Goal: Navigation & Orientation: Find specific page/section

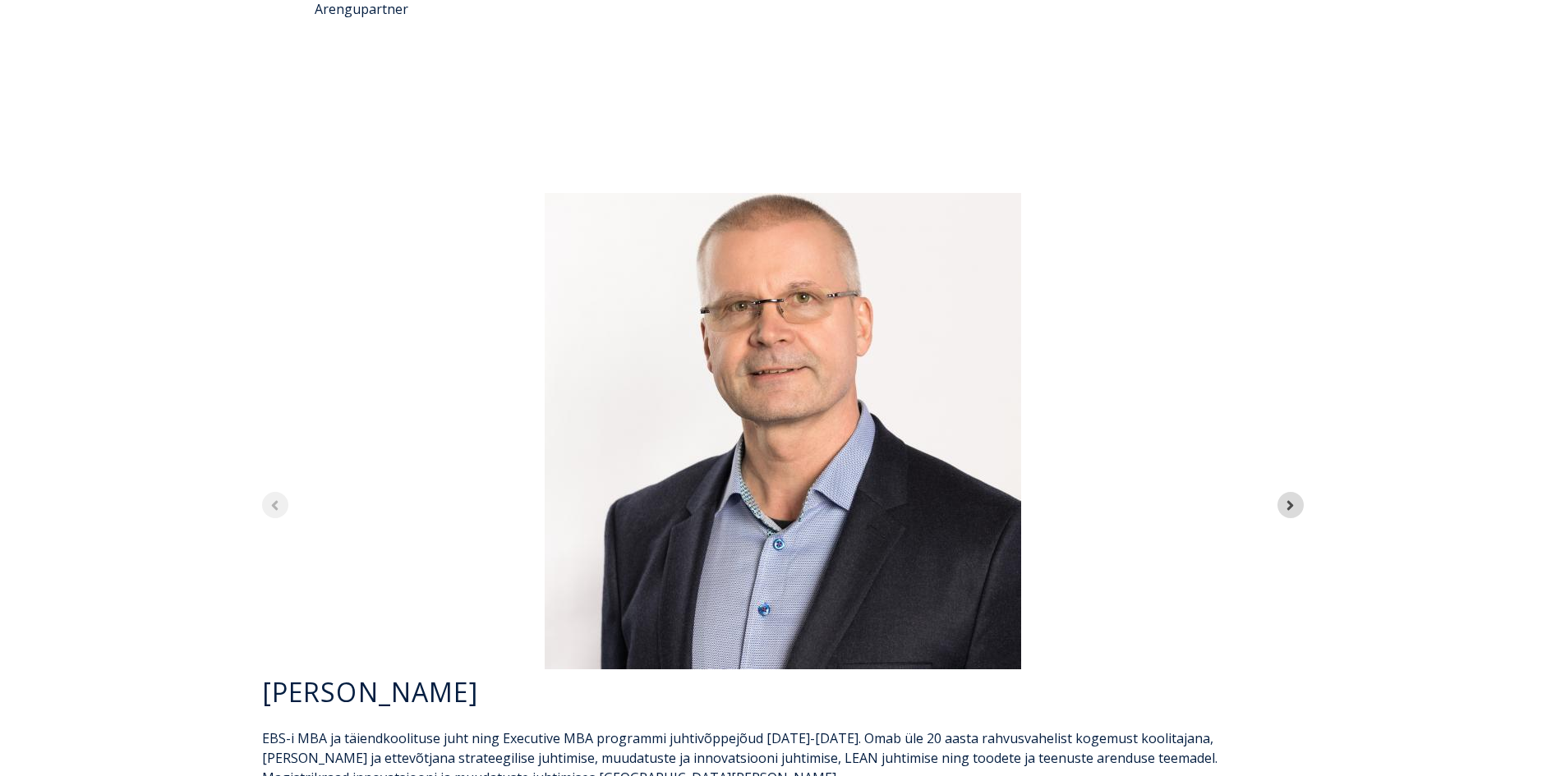
scroll to position [4573, 0]
click at [1296, 496] on icon "Next slide" at bounding box center [1291, 504] width 16 height 16
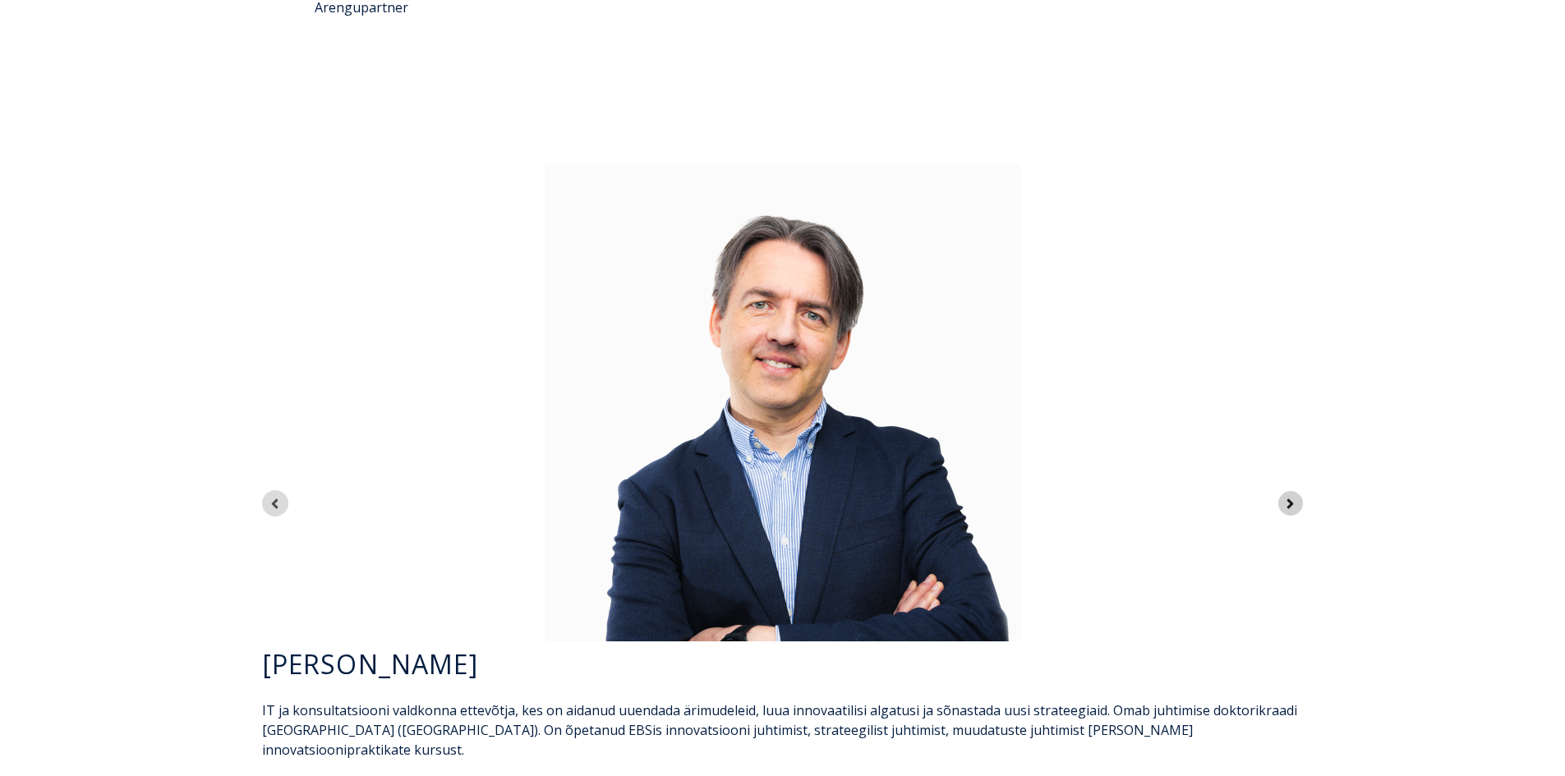
click at [1296, 496] on icon "Next slide" at bounding box center [1291, 504] width 16 height 16
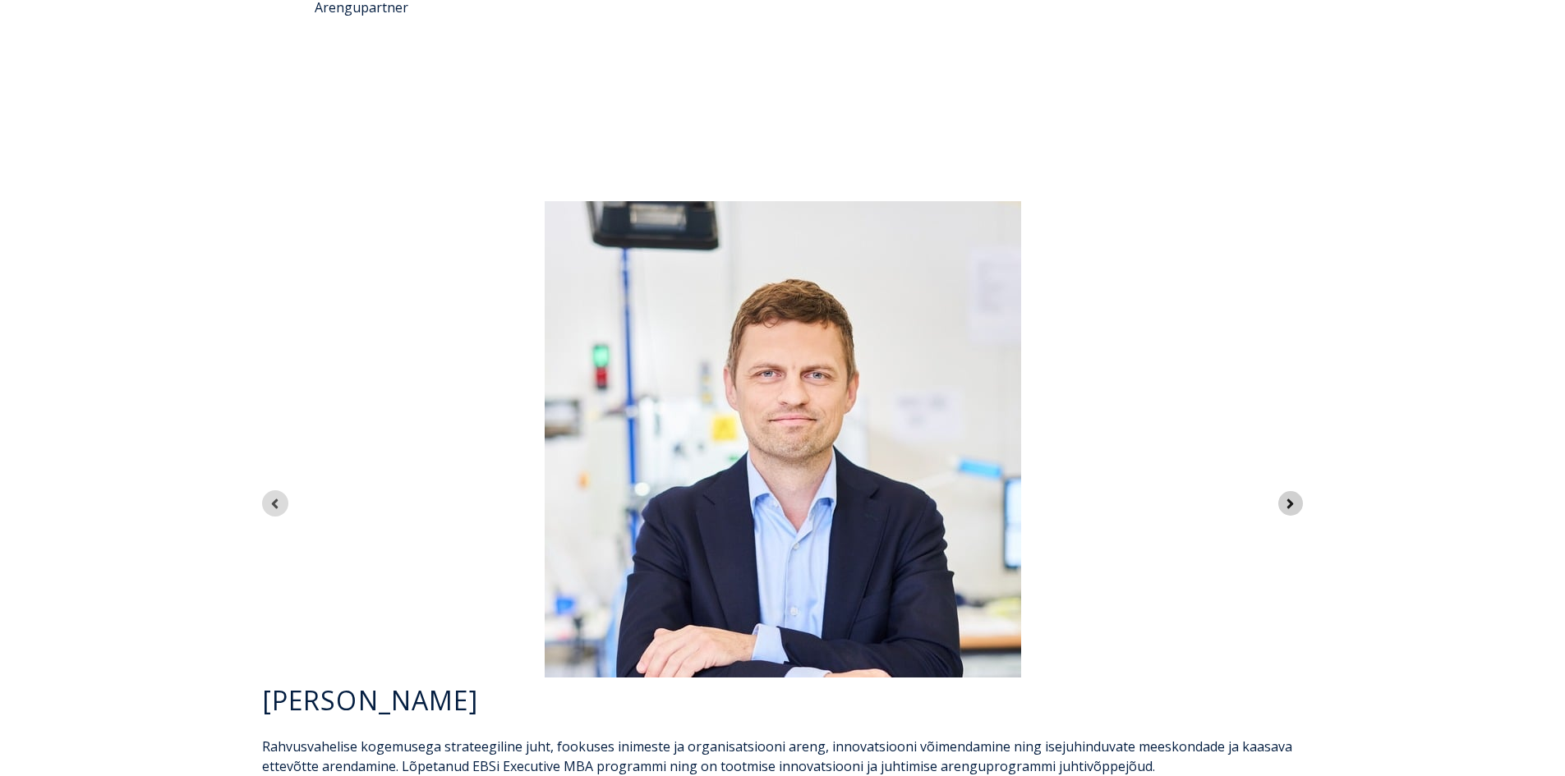
click at [1296, 496] on icon "Next slide" at bounding box center [1291, 504] width 16 height 16
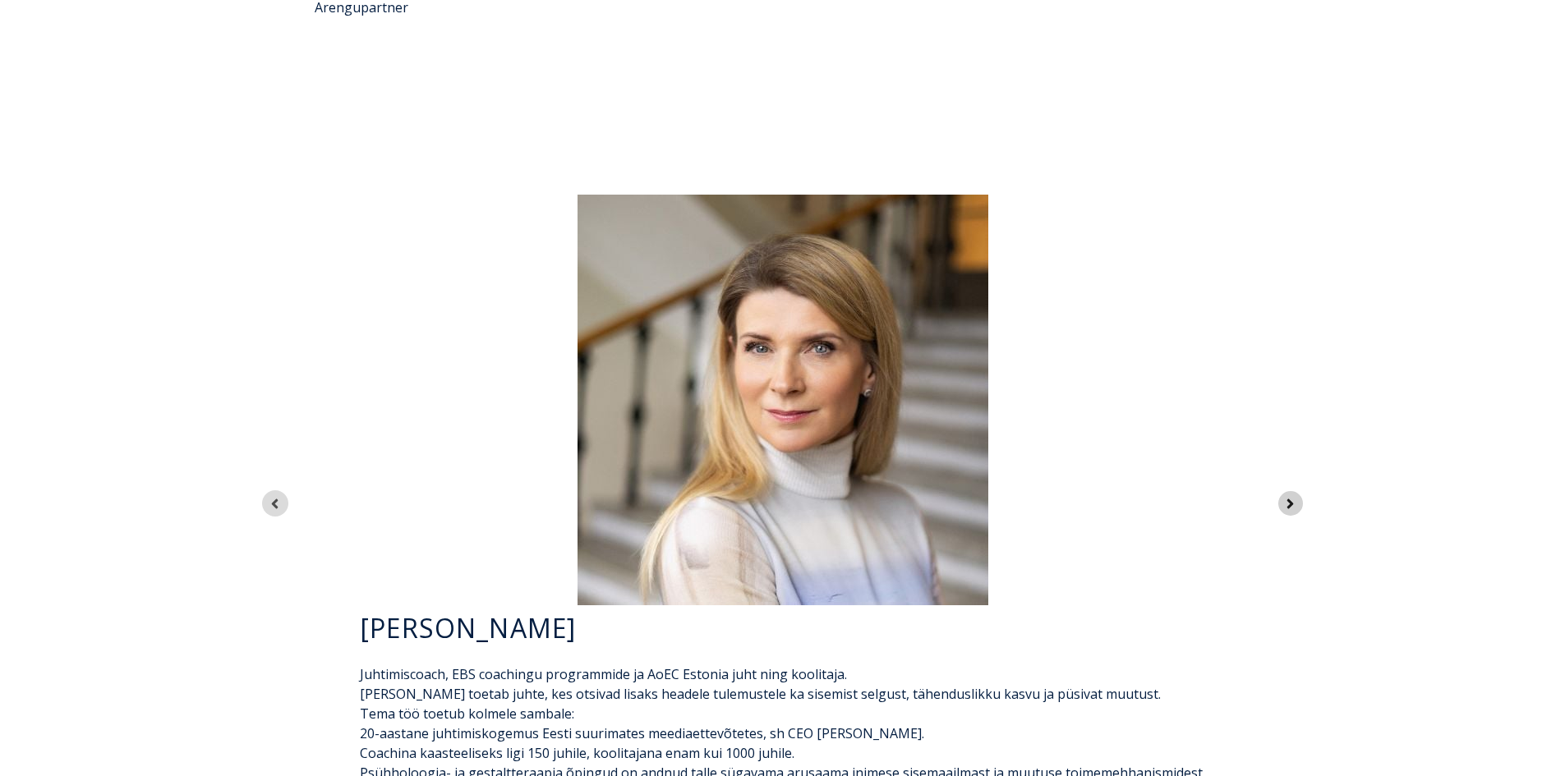
click at [1296, 496] on icon "Next slide" at bounding box center [1291, 504] width 16 height 16
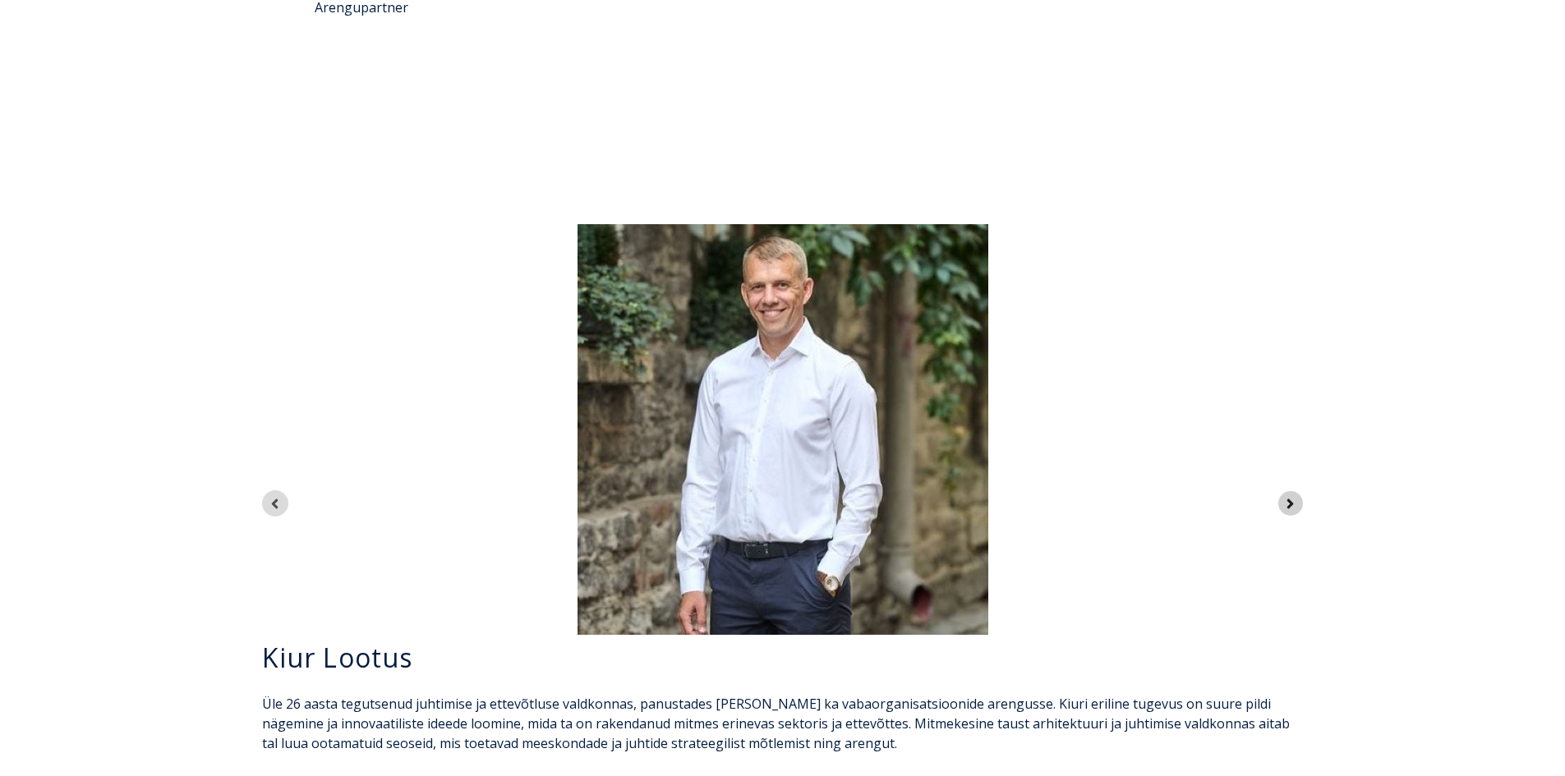
click at [1296, 496] on icon "Next slide" at bounding box center [1291, 504] width 16 height 16
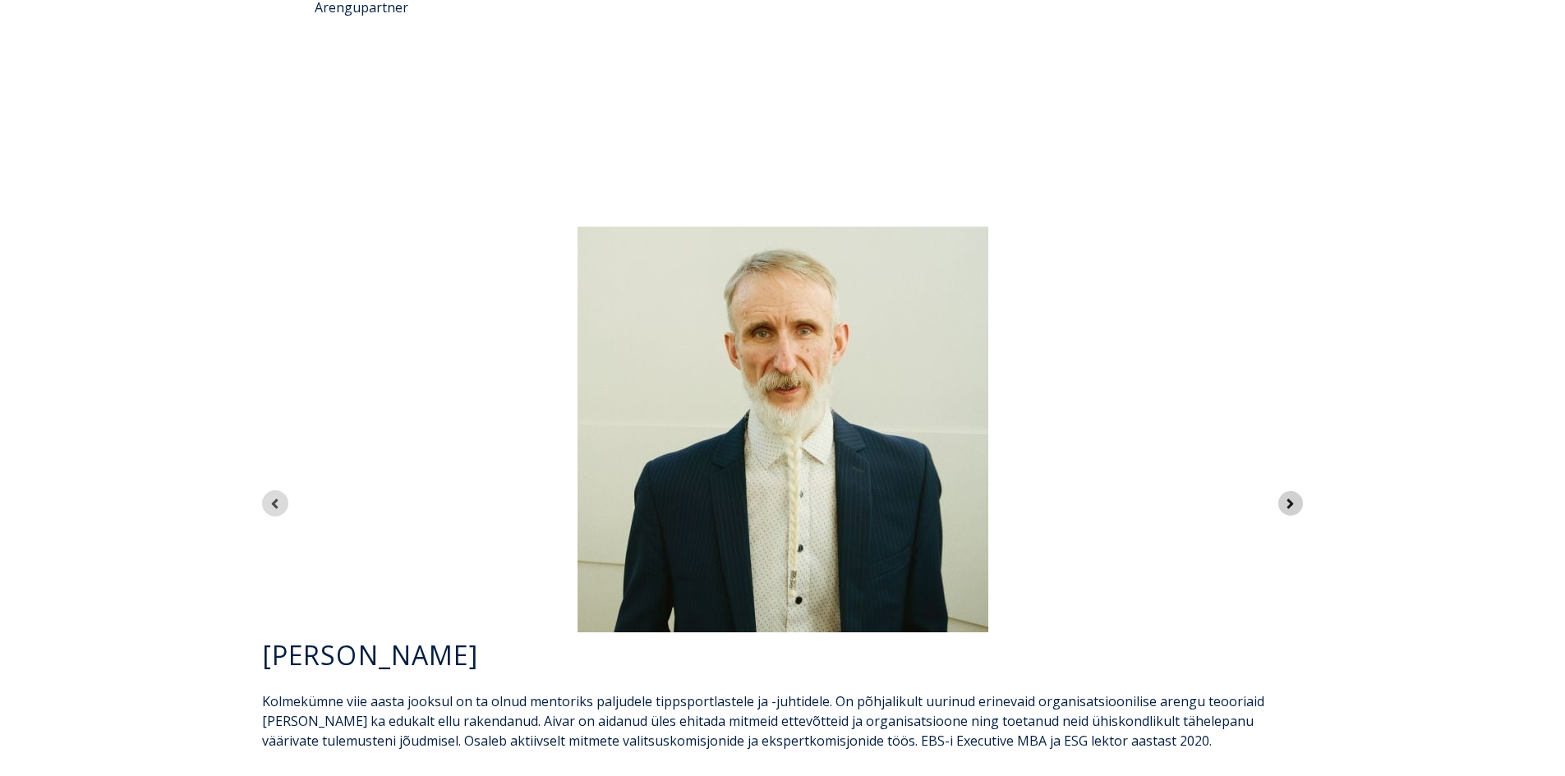
click at [1296, 496] on icon "Next slide" at bounding box center [1291, 504] width 16 height 16
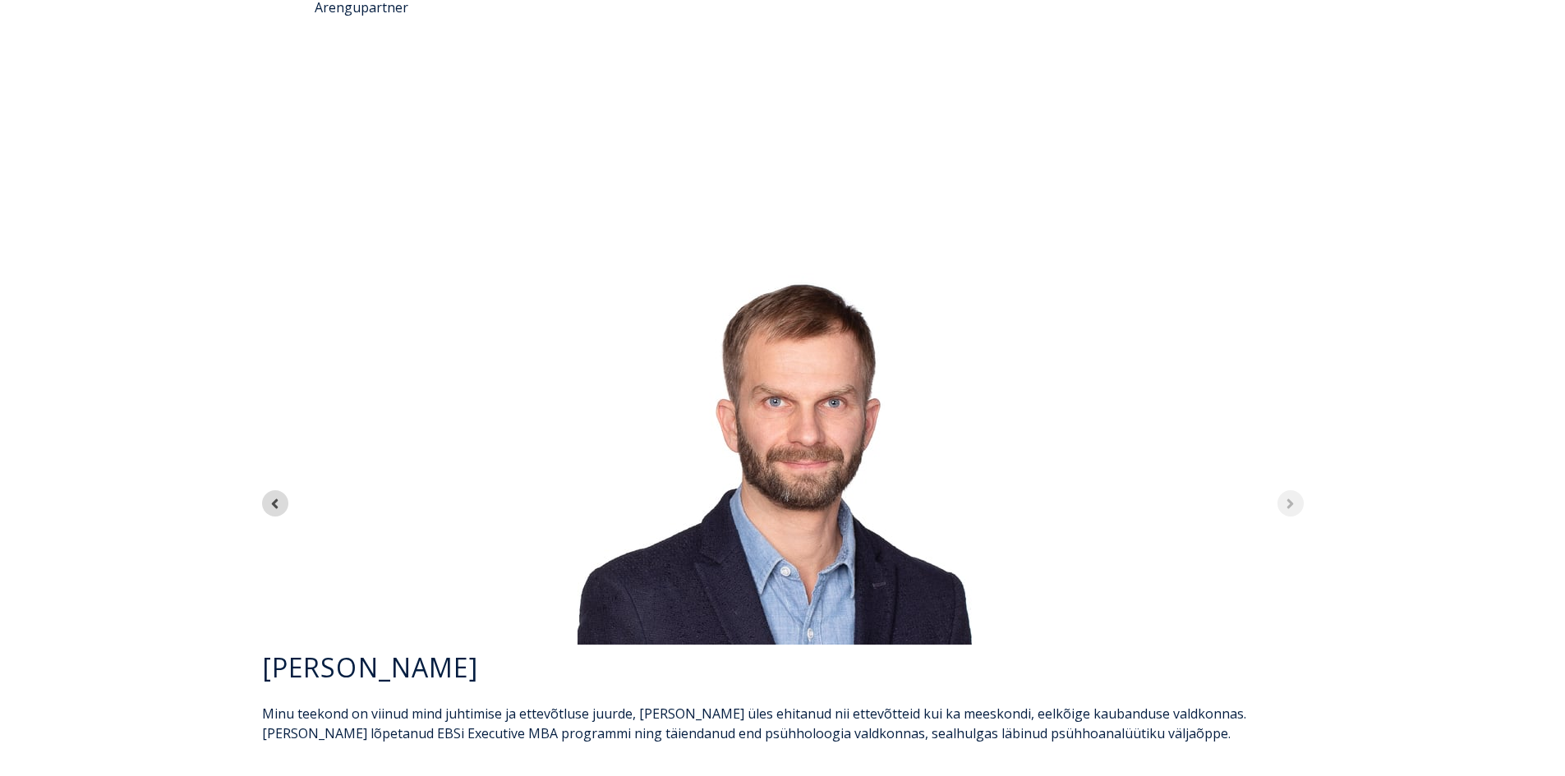
click at [1296, 348] on div "7 of 7" at bounding box center [783, 439] width 1068 height 411
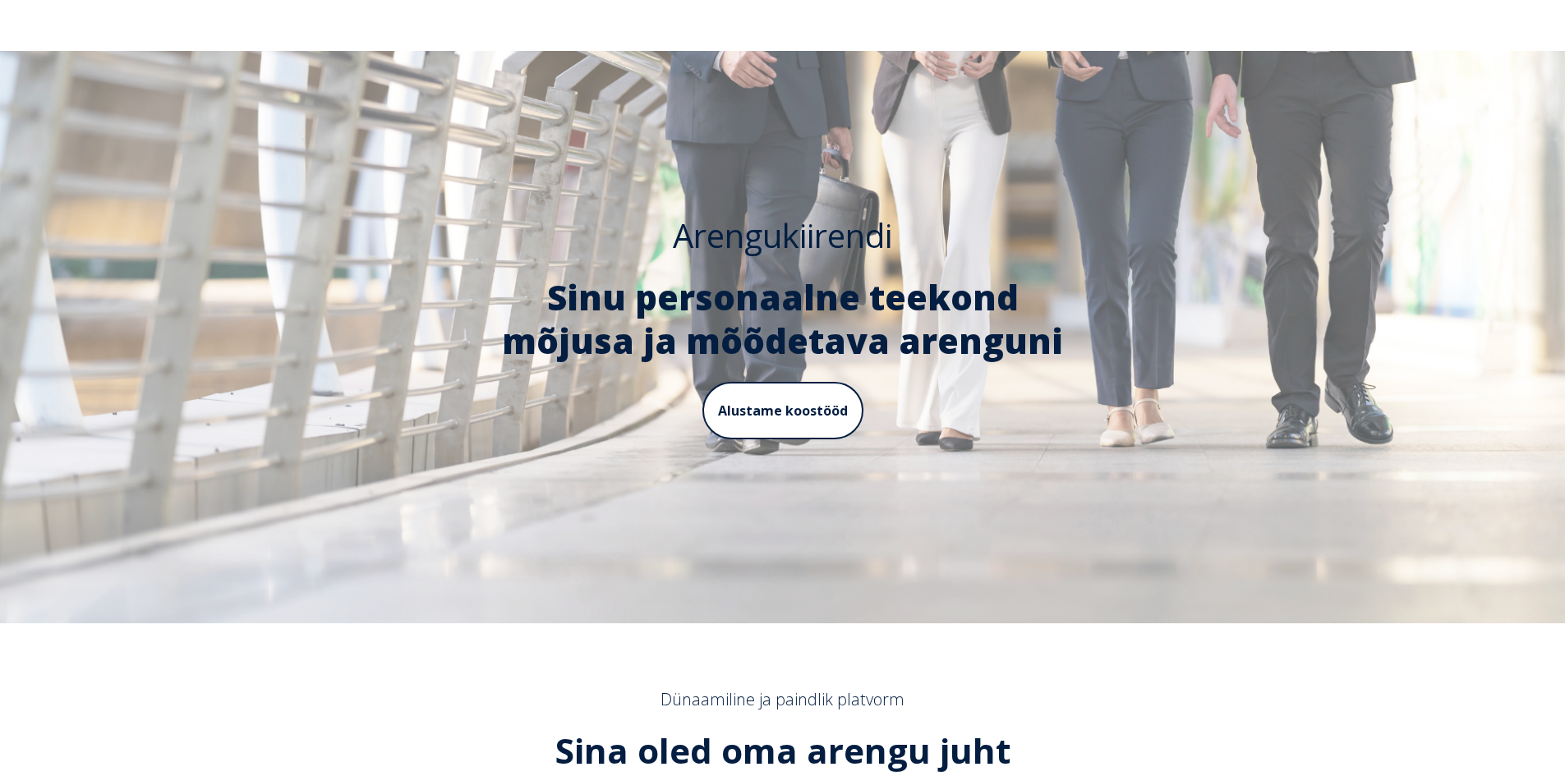
scroll to position [0, 0]
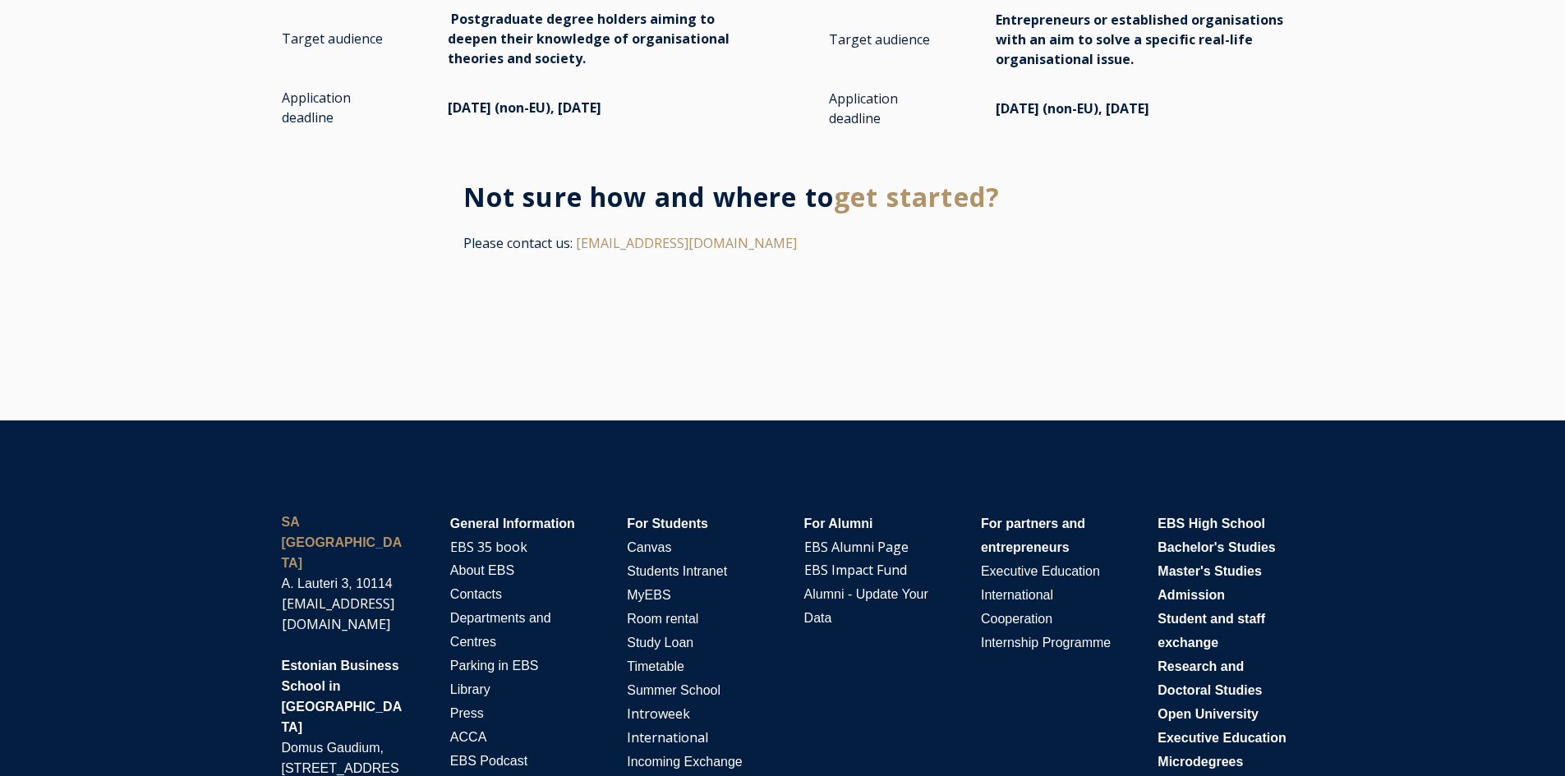
scroll to position [3645, 0]
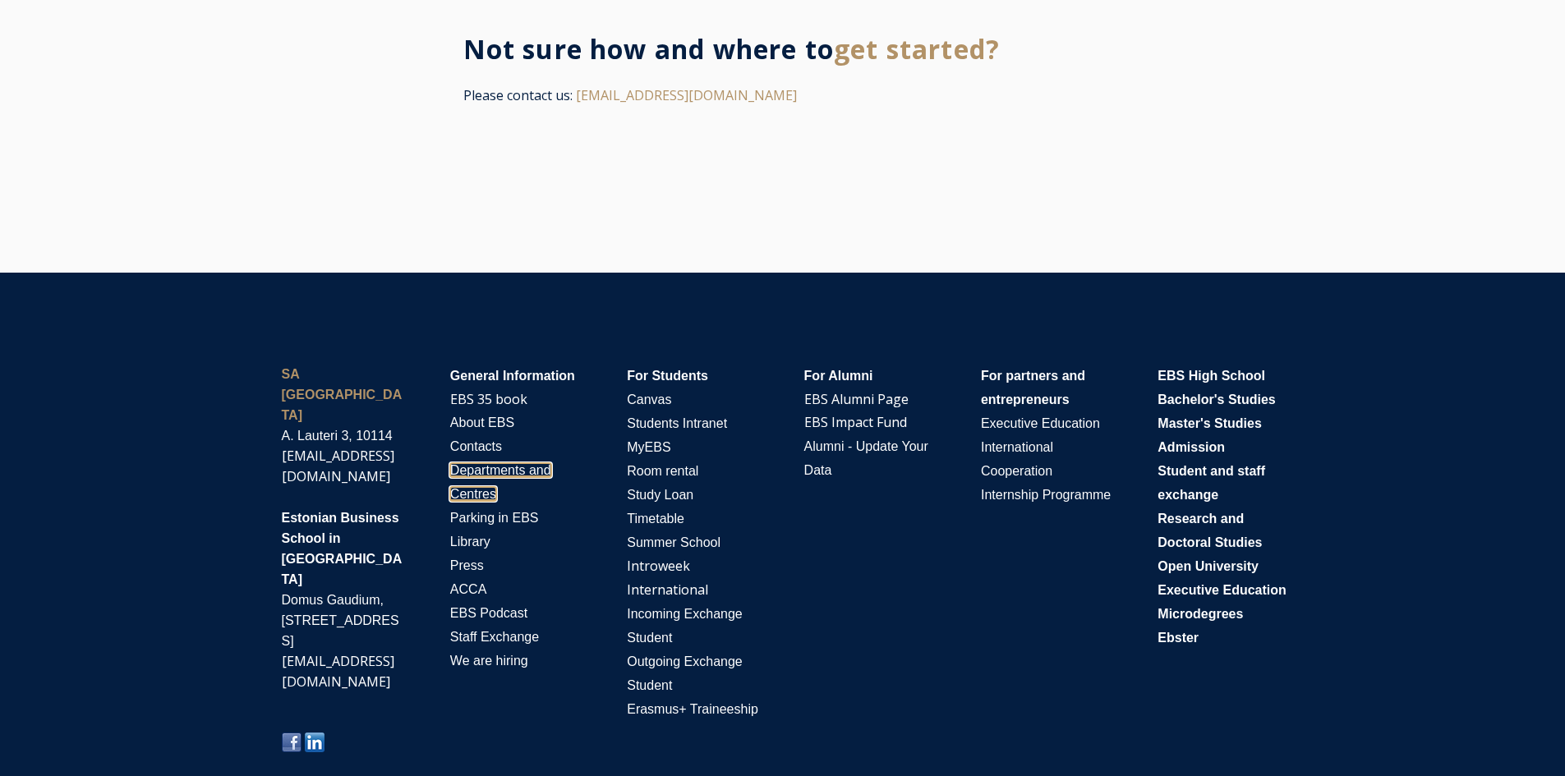
click at [491, 463] on span "Departments and Centres" at bounding box center [500, 482] width 101 height 38
click at [1228, 522] on span "Research and Doctoral Studies" at bounding box center [1210, 531] width 104 height 38
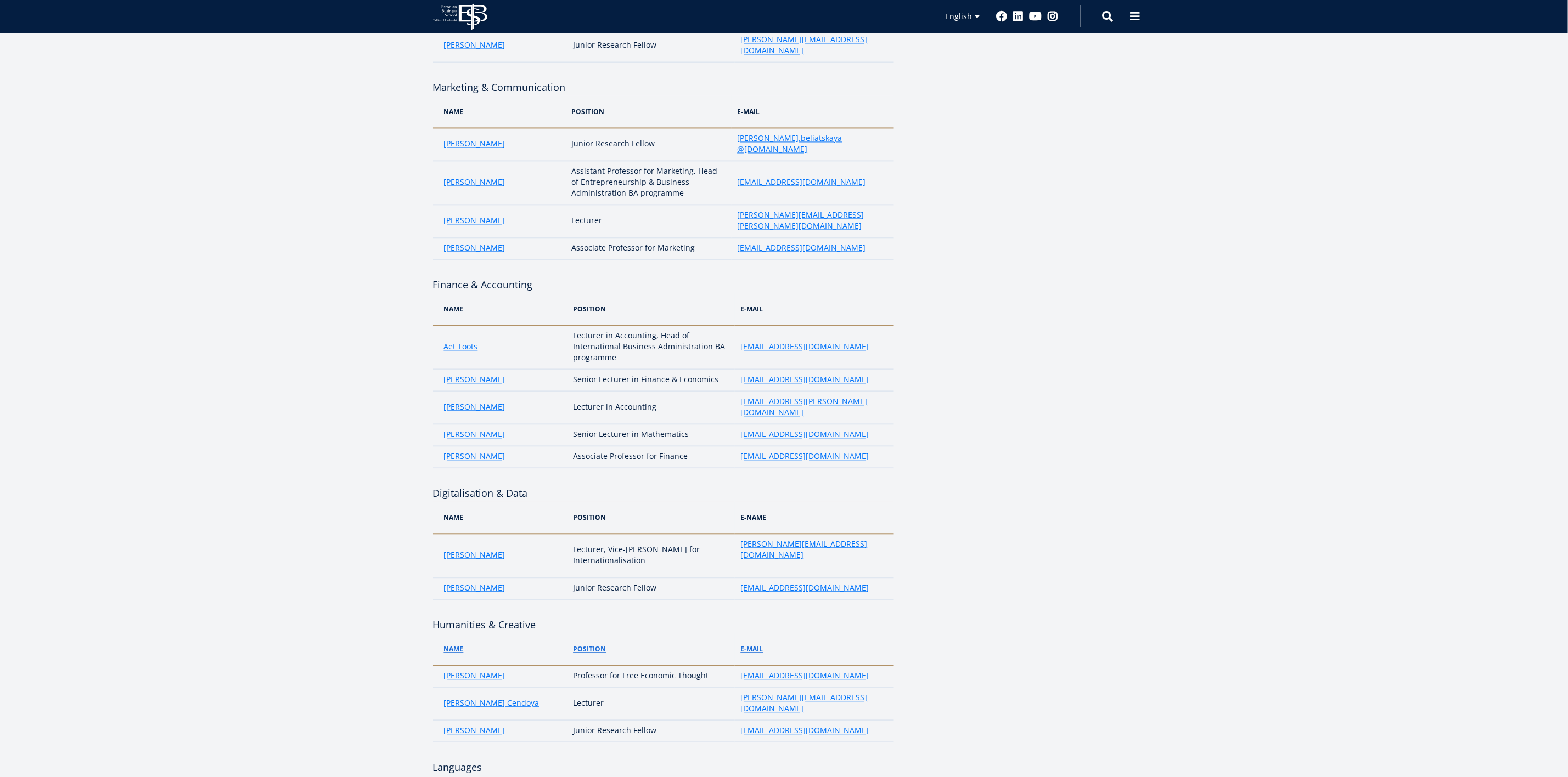
scroll to position [1669, 0]
